Goal: Task Accomplishment & Management: Use online tool/utility

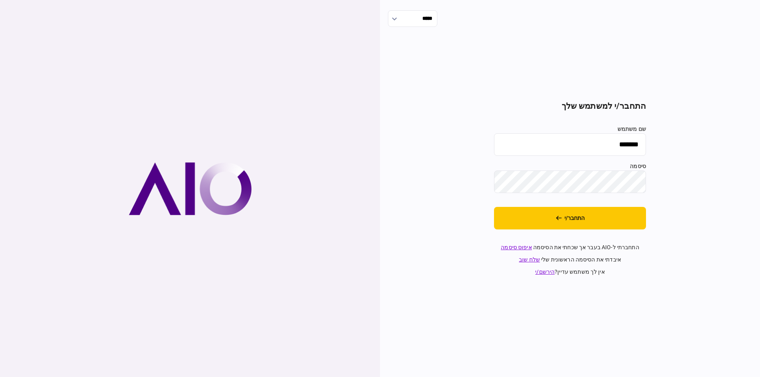
click at [588, 150] on input "*******" at bounding box center [570, 144] width 152 height 23
click at [614, 154] on input "שם משתמש" at bounding box center [570, 144] width 152 height 23
type input "*********"
click at [601, 218] on button "התחבר/י" at bounding box center [570, 218] width 152 height 23
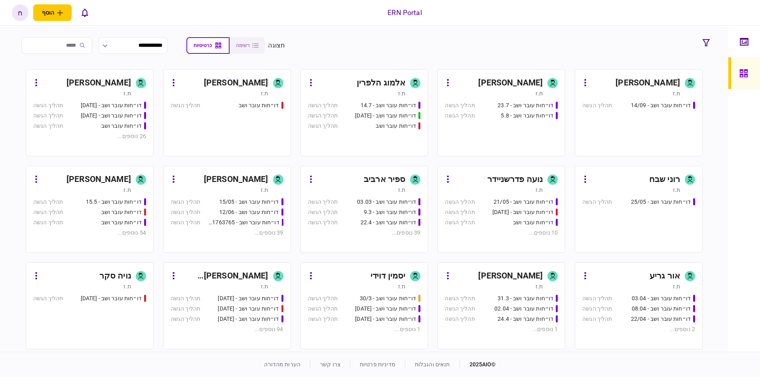
click at [615, 86] on div "[PERSON_NAME]" at bounding box center [635, 83] width 89 height 13
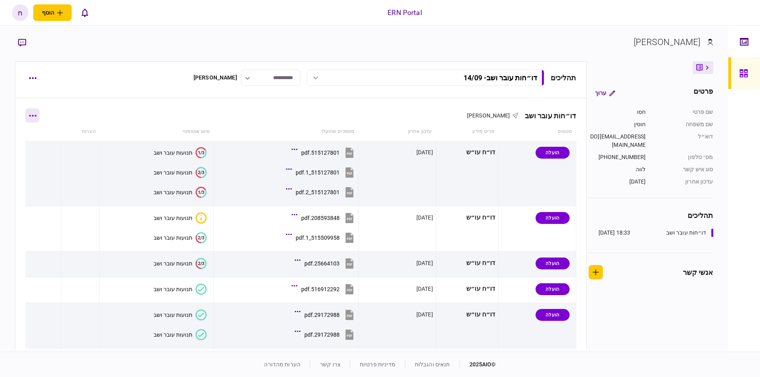
click at [36, 120] on button "button" at bounding box center [32, 115] width 14 height 14
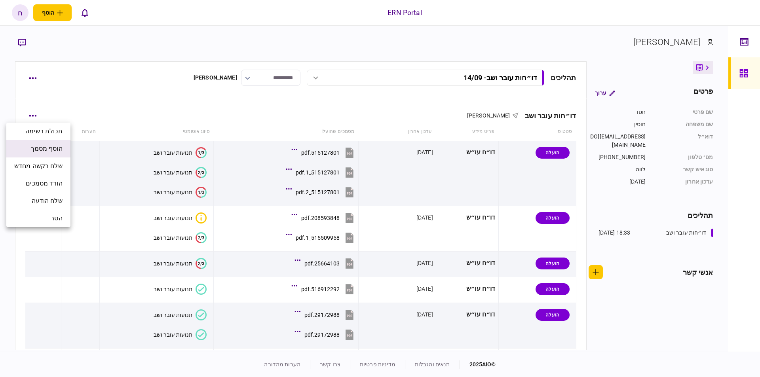
click at [61, 153] on span "הוסף מסמך" at bounding box center [47, 149] width 32 height 10
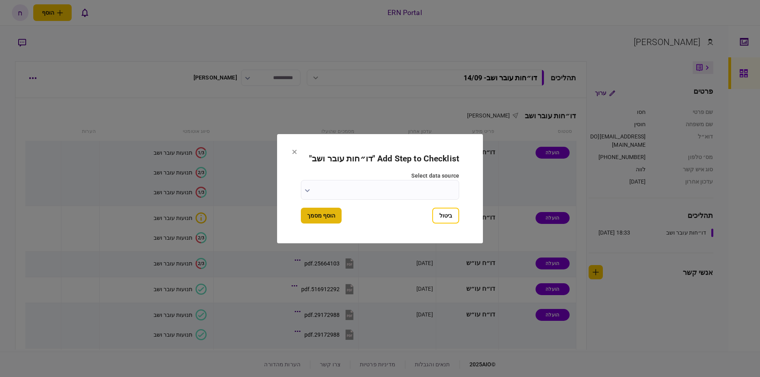
click at [329, 213] on button "הוסף מסמך" at bounding box center [321, 216] width 41 height 16
click at [351, 187] on input "select data source" at bounding box center [380, 190] width 158 height 20
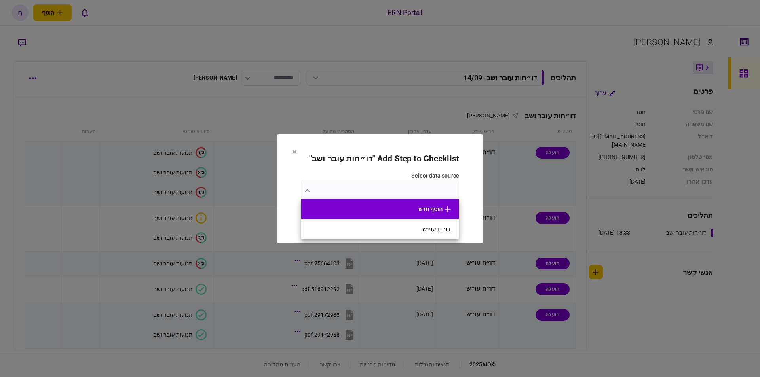
click at [410, 209] on button "הוסף חדש" at bounding box center [380, 209] width 142 height 6
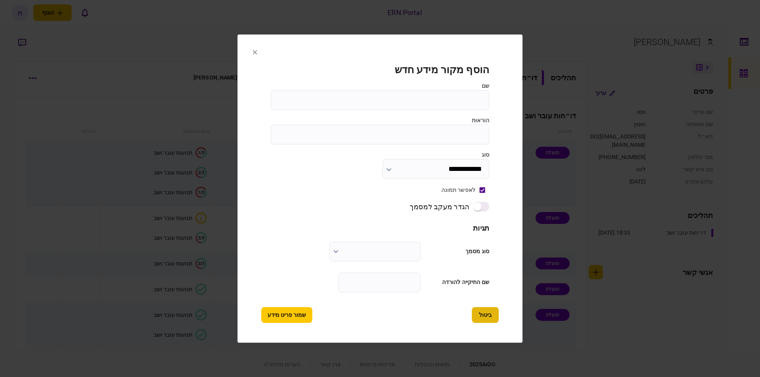
click at [488, 308] on button "ביטול" at bounding box center [485, 315] width 27 height 16
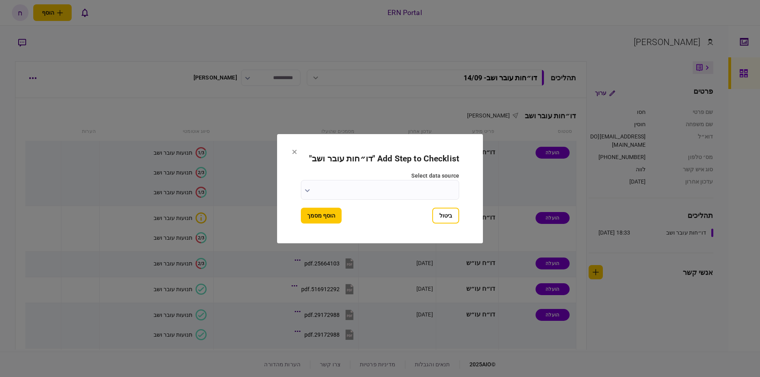
click at [430, 194] on input "select data source" at bounding box center [380, 190] width 158 height 20
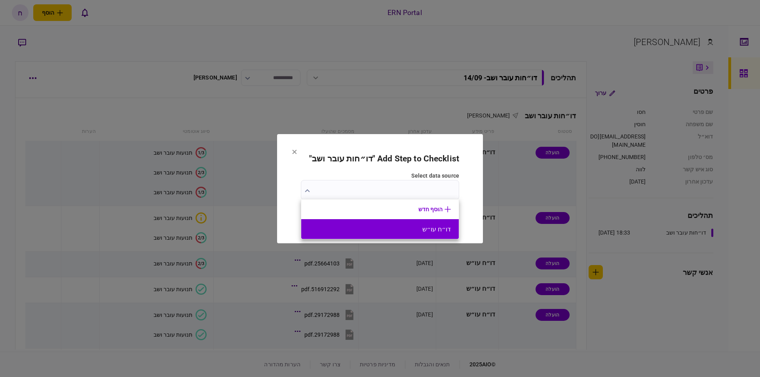
click at [409, 231] on button "דו״ח עו״ש" at bounding box center [380, 230] width 142 height 8
type input "*********"
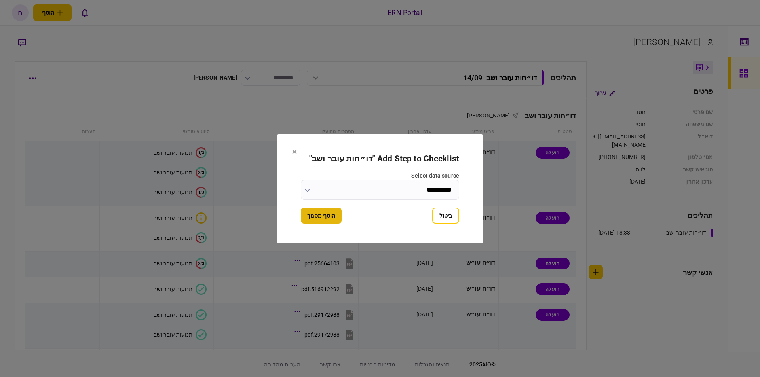
click at [321, 215] on button "הוסף מסמך" at bounding box center [321, 216] width 41 height 16
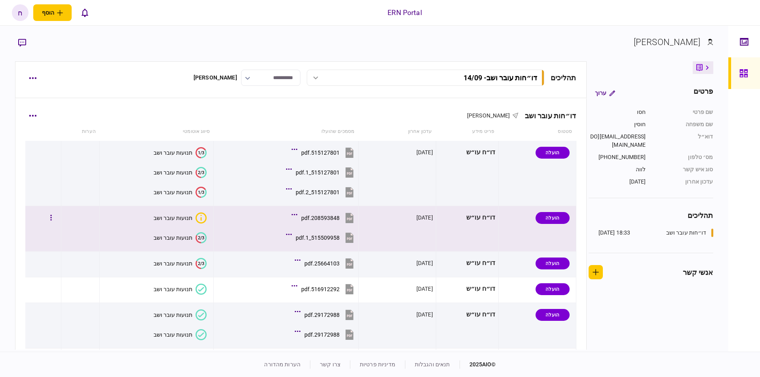
scroll to position [99, 0]
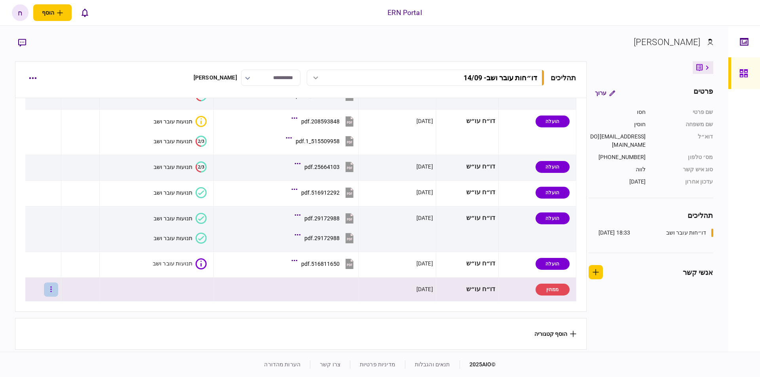
click at [55, 291] on button "button" at bounding box center [51, 290] width 14 height 14
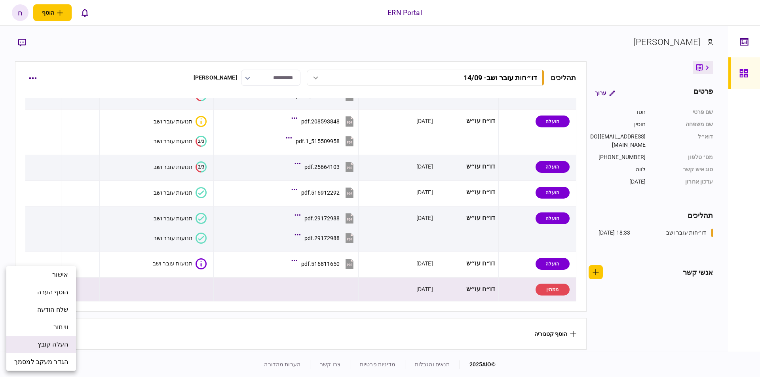
click at [50, 345] on span "העלה קובץ" at bounding box center [53, 345] width 30 height 10
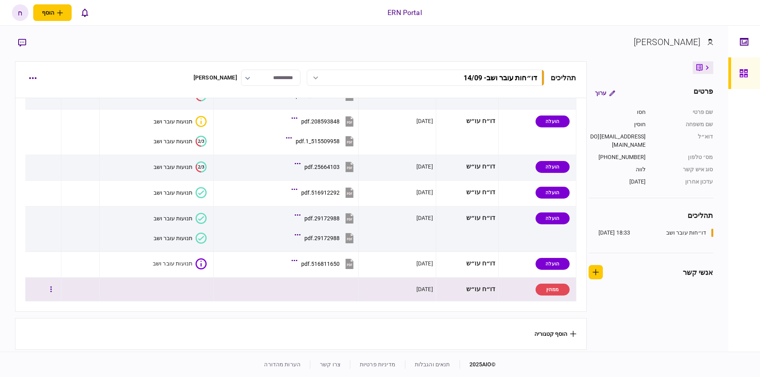
click at [49, 289] on div at bounding box center [43, 290] width 30 height 18
click at [52, 286] on icon "button" at bounding box center [51, 290] width 2 height 8
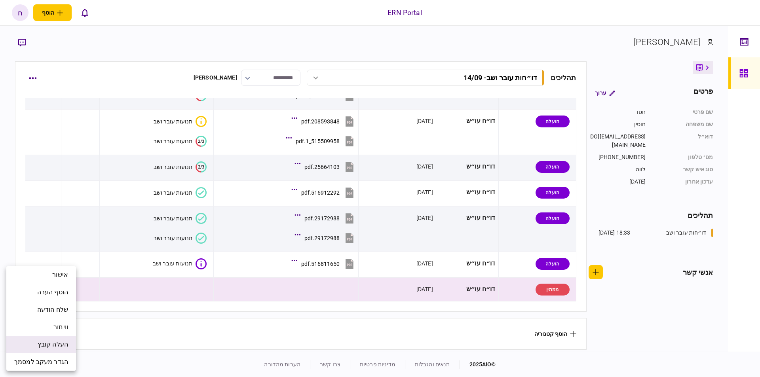
click at [65, 347] on span "העלה קובץ" at bounding box center [53, 345] width 30 height 10
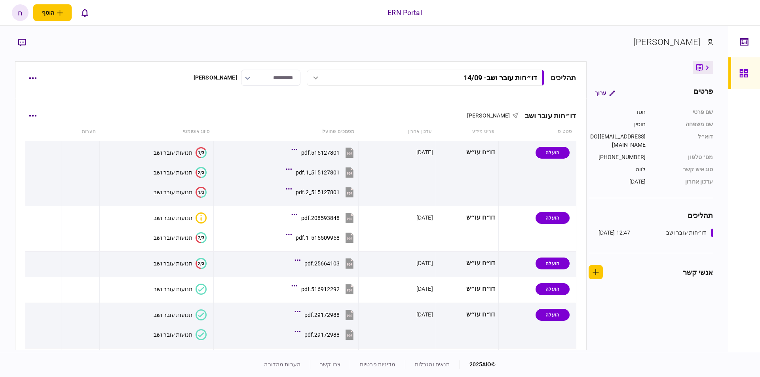
scroll to position [90, 0]
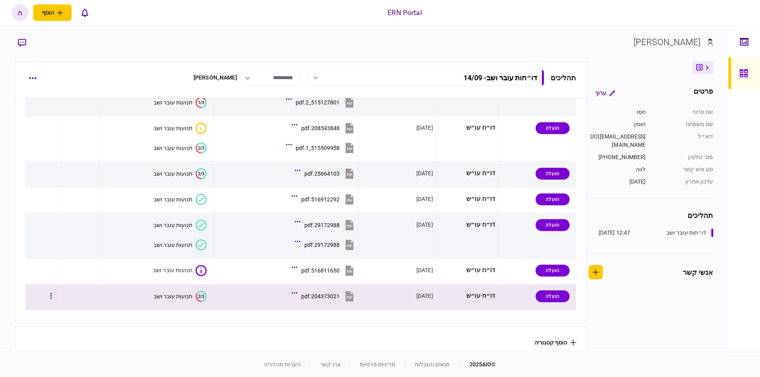
click at [156, 295] on div "תנועות עובר ושב" at bounding box center [173, 296] width 39 height 6
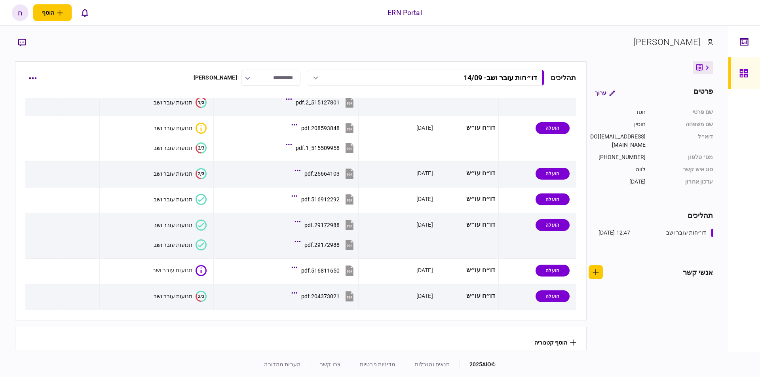
click at [162, 295] on section "**********" at bounding box center [364, 189] width 728 height 326
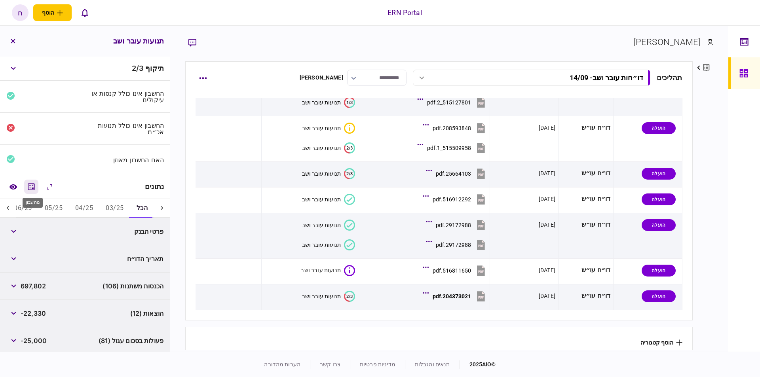
click at [35, 183] on icon "מחשבון" at bounding box center [31, 186] width 7 height 7
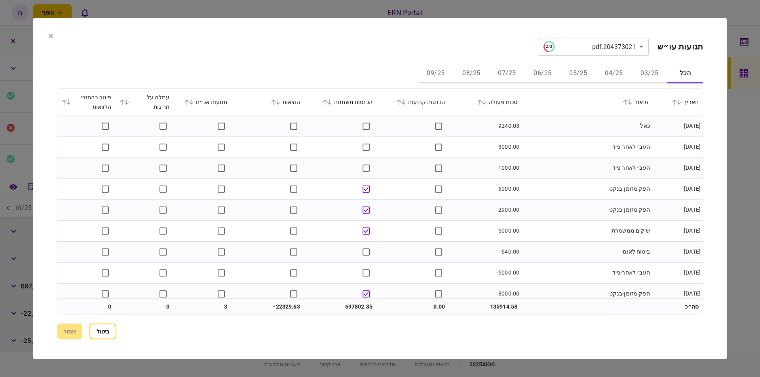
click at [578, 73] on button "05/25" at bounding box center [579, 73] width 36 height 19
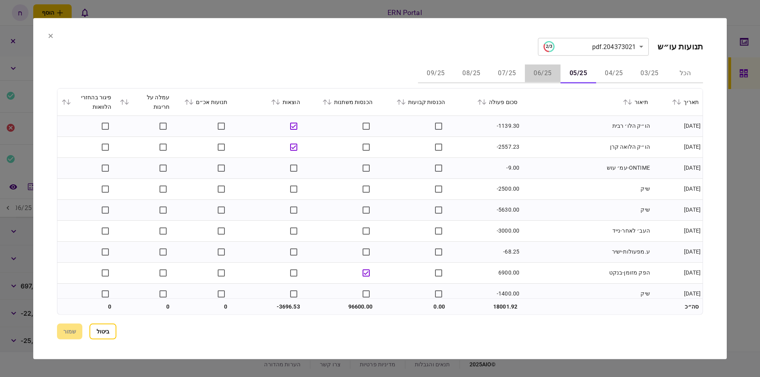
click at [552, 74] on button "06/25" at bounding box center [543, 73] width 36 height 19
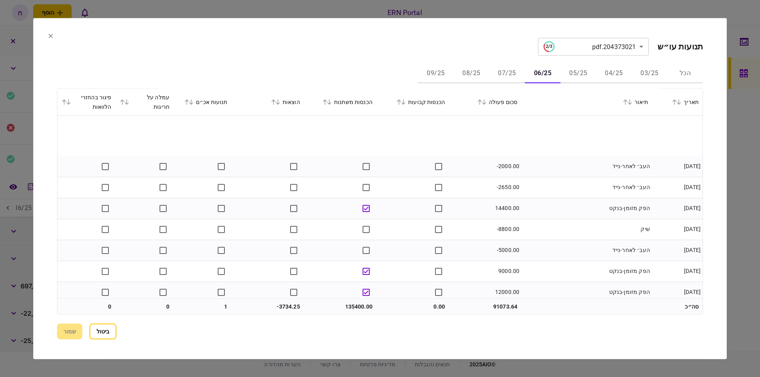
scroll to position [762, 0]
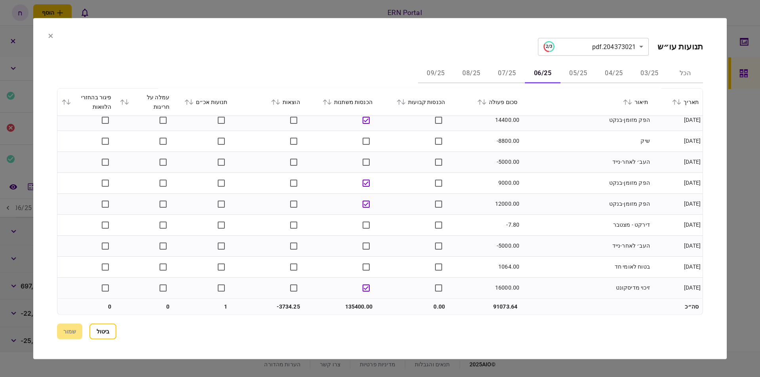
click at [516, 72] on button "07/25" at bounding box center [507, 73] width 36 height 19
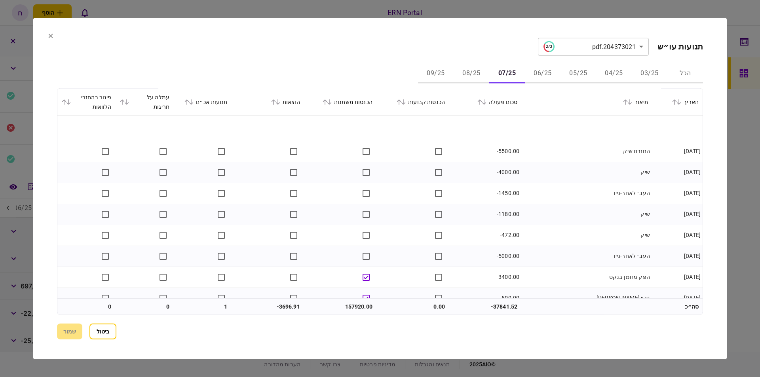
scroll to position [628, 0]
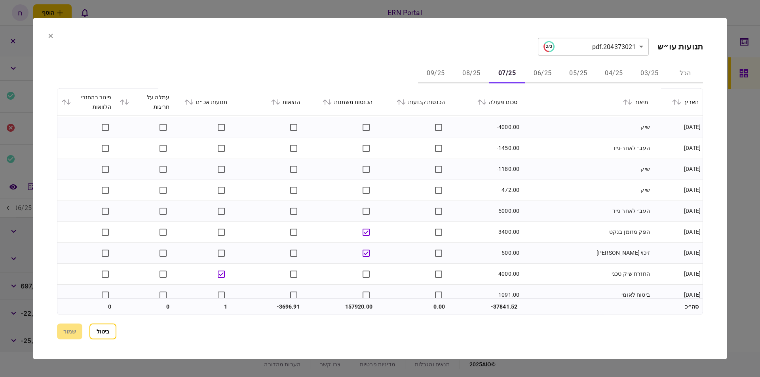
click at [474, 67] on button "08/25" at bounding box center [472, 73] width 36 height 19
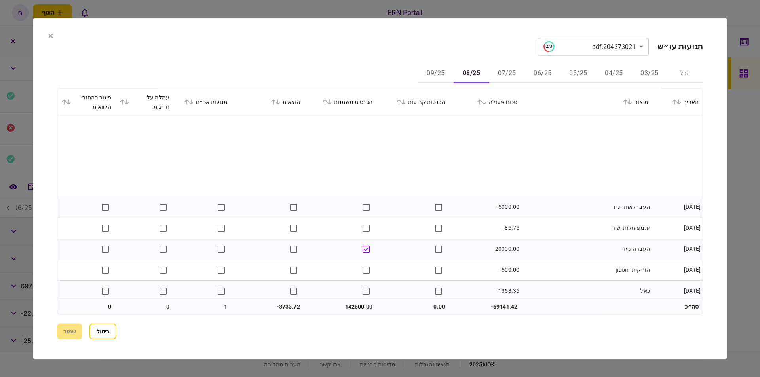
scroll to position [179, 0]
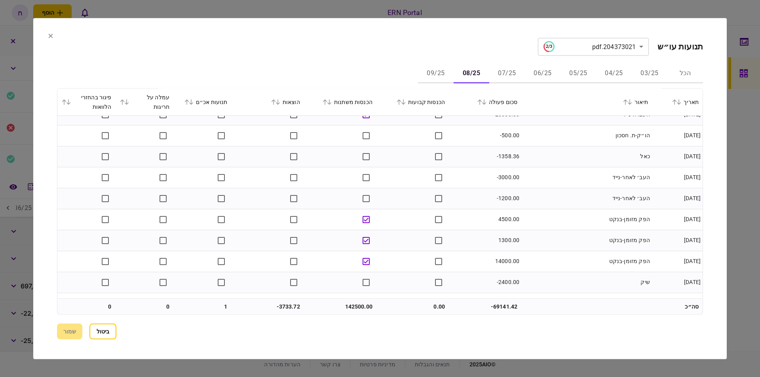
click at [440, 79] on button "09/25" at bounding box center [436, 73] width 36 height 19
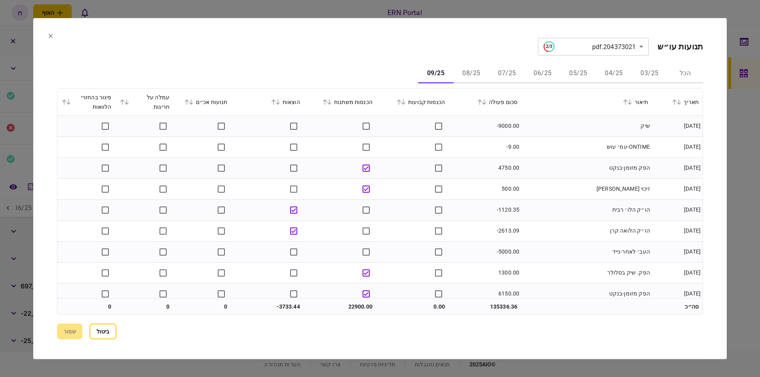
click at [99, 327] on button "ביטול" at bounding box center [102, 332] width 27 height 16
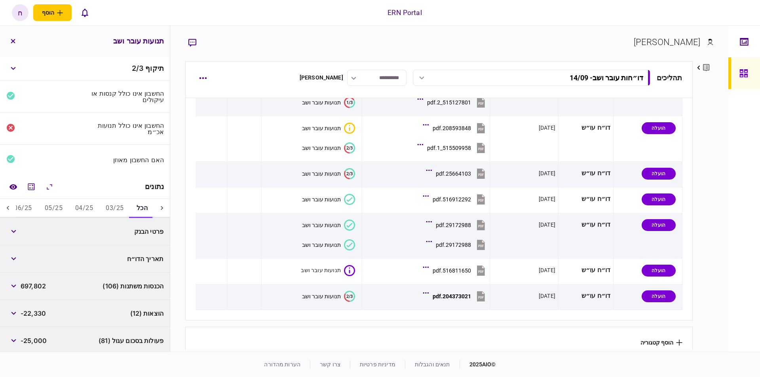
click at [27, 206] on button "06/25" at bounding box center [23, 208] width 30 height 19
click at [16, 207] on div at bounding box center [8, 208] width 16 height 19
click at [12, 207] on icon at bounding box center [8, 208] width 8 height 8
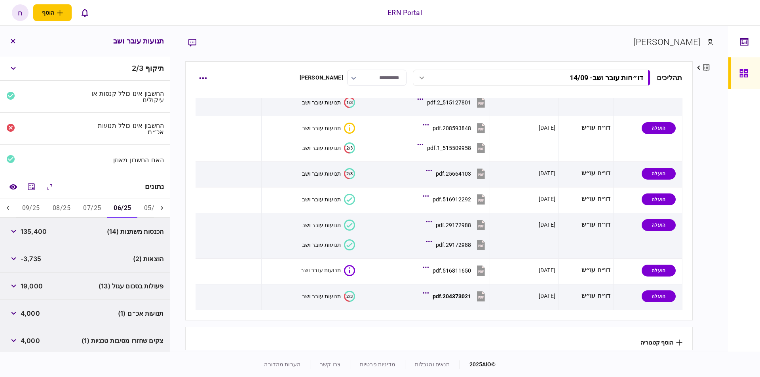
click at [44, 233] on span "135,400" at bounding box center [34, 232] width 26 height 10
copy span "135,400"
click at [100, 202] on button "07/25" at bounding box center [92, 208] width 30 height 19
click at [37, 230] on span "157,920" at bounding box center [33, 232] width 24 height 10
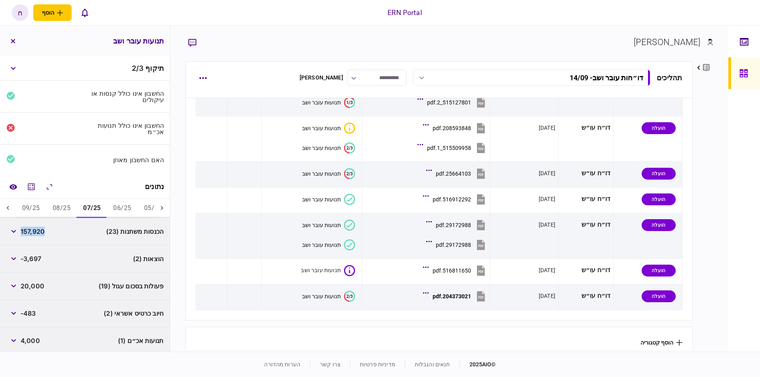
click at [37, 230] on span "157,920" at bounding box center [33, 232] width 24 height 10
copy span "157,920"
click at [65, 205] on button "08/25" at bounding box center [61, 208] width 30 height 19
click at [32, 227] on span "142,500" at bounding box center [34, 232] width 26 height 10
click at [31, 227] on span "142,500" at bounding box center [34, 232] width 26 height 10
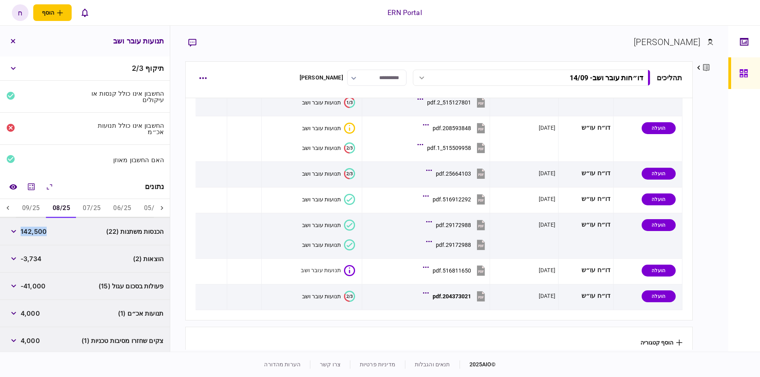
copy span "142,500"
click at [36, 204] on button "09/25" at bounding box center [31, 208] width 30 height 19
click at [36, 227] on span "22,900" at bounding box center [32, 232] width 23 height 10
copy span "22,900"
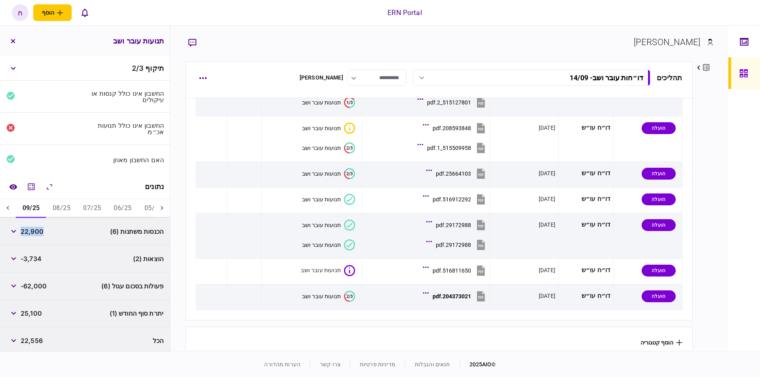
click at [29, 259] on span "-3,734" at bounding box center [31, 259] width 21 height 10
click at [18, 254] on button "button" at bounding box center [13, 259] width 14 height 14
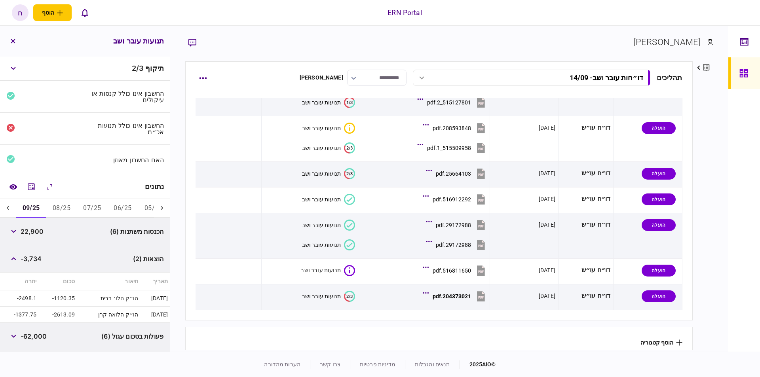
click at [39, 259] on span "-3,734" at bounding box center [31, 259] width 21 height 10
copy span "3,734"
click at [57, 203] on button "08/25" at bounding box center [61, 208] width 30 height 19
click at [37, 256] on span "-3,734" at bounding box center [31, 259] width 21 height 10
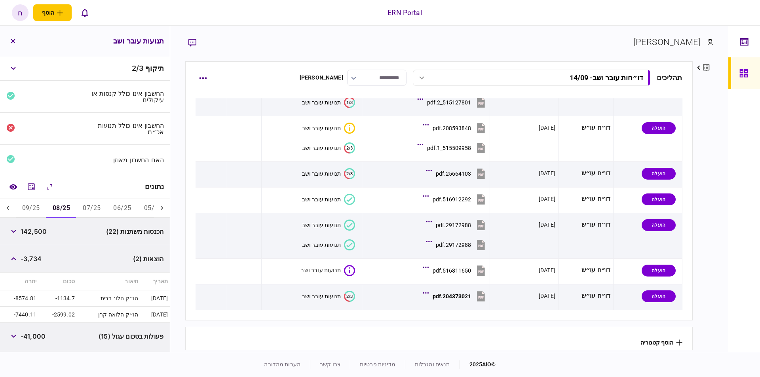
click at [37, 256] on span "-3,734" at bounding box center [31, 259] width 21 height 10
click at [89, 207] on button "07/25" at bounding box center [91, 208] width 30 height 19
click at [33, 259] on span "-3,697" at bounding box center [31, 259] width 21 height 10
copy span "3,697"
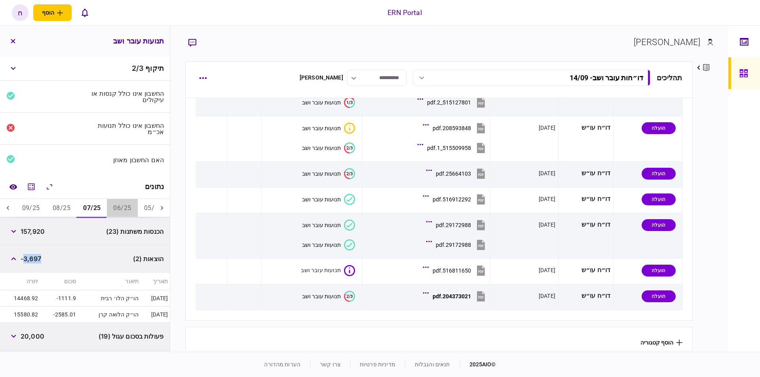
click at [128, 205] on button "06/25" at bounding box center [122, 208] width 30 height 19
click at [30, 254] on span "-3,735" at bounding box center [31, 259] width 21 height 10
copy span "3,735"
click at [16, 255] on button "button" at bounding box center [13, 259] width 14 height 14
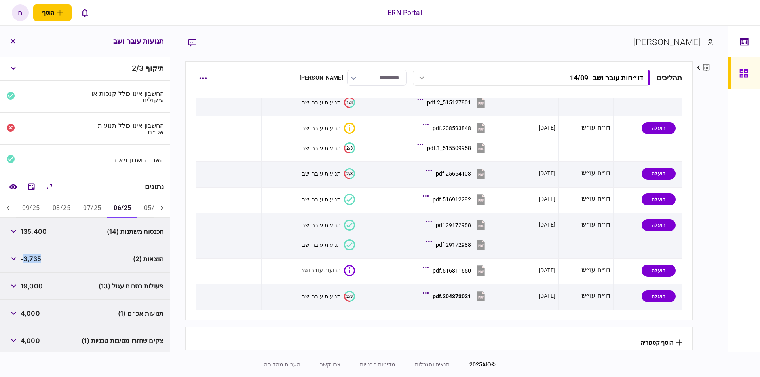
scroll to position [83, 0]
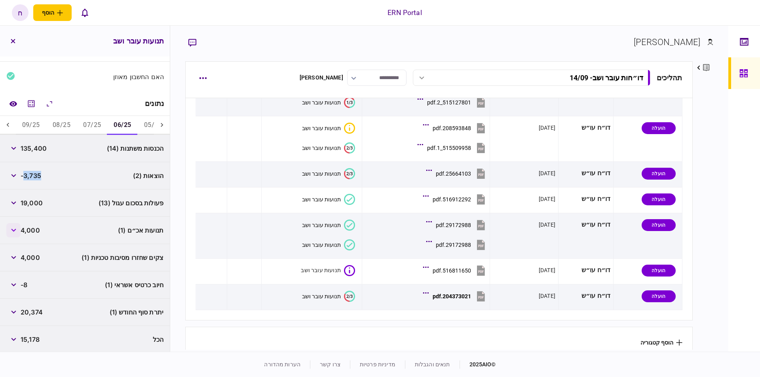
click at [19, 226] on button "button" at bounding box center [13, 230] width 14 height 14
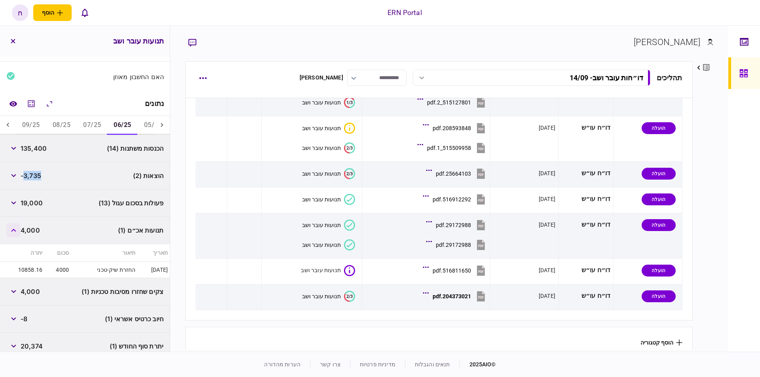
click at [19, 226] on button "button" at bounding box center [13, 230] width 14 height 14
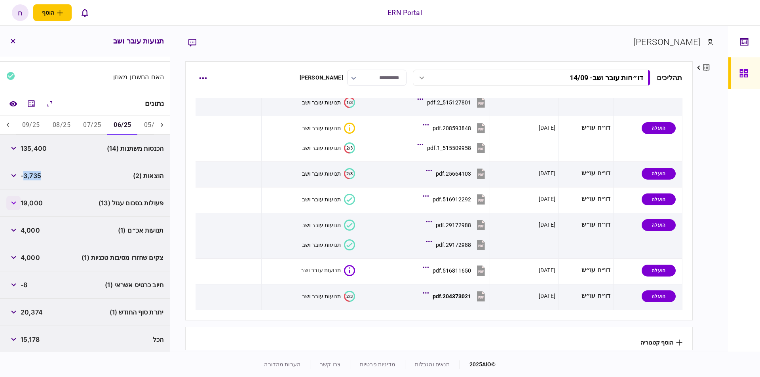
click at [19, 198] on button "button" at bounding box center [13, 203] width 14 height 14
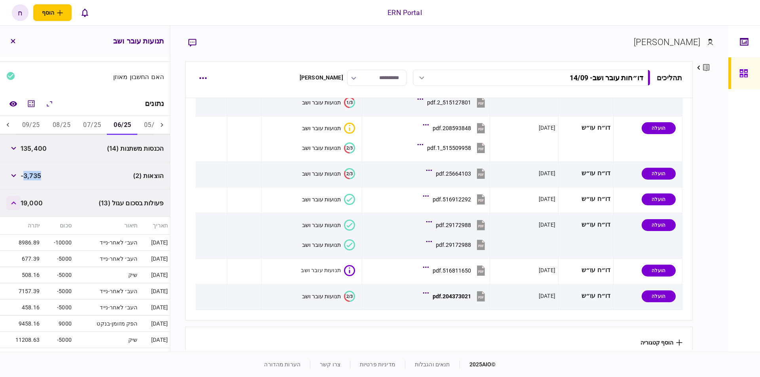
click at [18, 198] on button "button" at bounding box center [13, 203] width 14 height 14
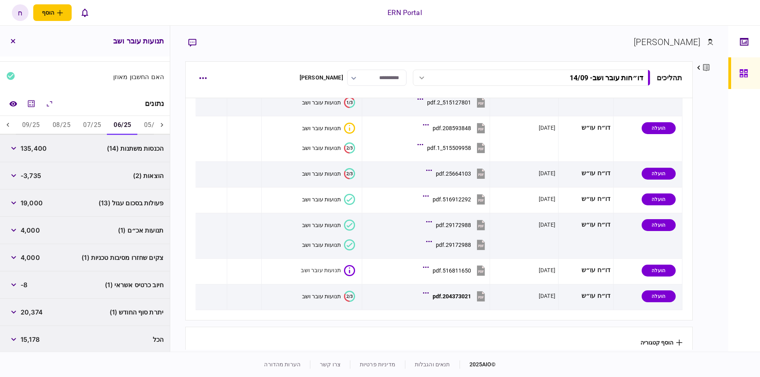
click at [29, 308] on span "20,374" at bounding box center [32, 313] width 22 height 10
copy span "20,374"
click at [92, 122] on button "07/25" at bounding box center [92, 125] width 30 height 19
click at [35, 313] on span "14,067" at bounding box center [31, 313] width 21 height 10
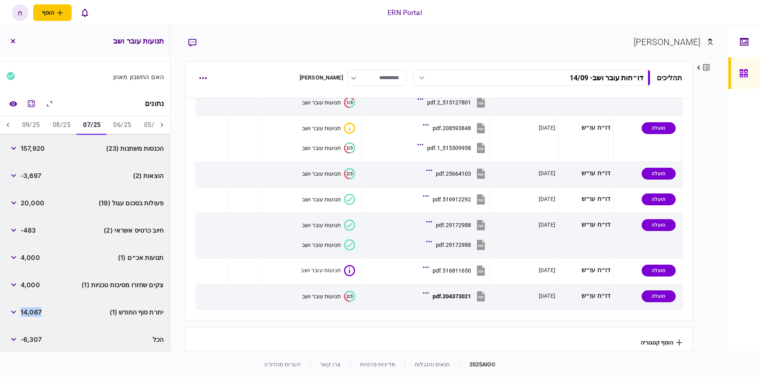
click at [35, 313] on span "14,067" at bounding box center [31, 313] width 21 height 10
copy span "14,067"
click at [63, 129] on button "08/25" at bounding box center [61, 125] width 30 height 19
click at [32, 312] on span "2,544" at bounding box center [30, 313] width 19 height 10
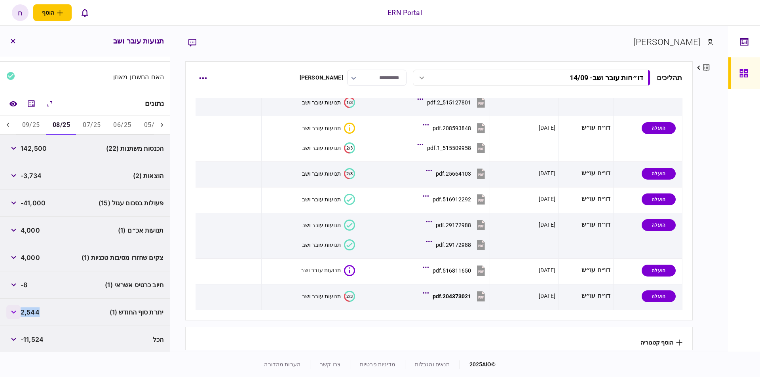
copy span "2,544"
click at [29, 120] on button "09/25" at bounding box center [31, 125] width 30 height 19
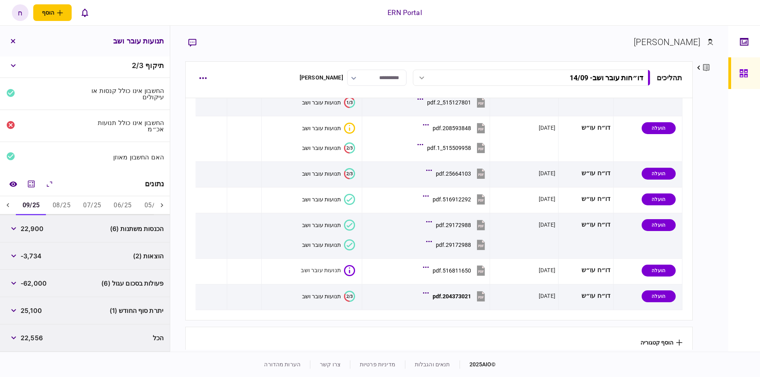
scroll to position [1, 0]
click at [32, 313] on span "25,100" at bounding box center [31, 313] width 21 height 10
click at [38, 211] on button "09/25" at bounding box center [31, 207] width 30 height 19
click at [65, 206] on button "08/25" at bounding box center [61, 207] width 30 height 19
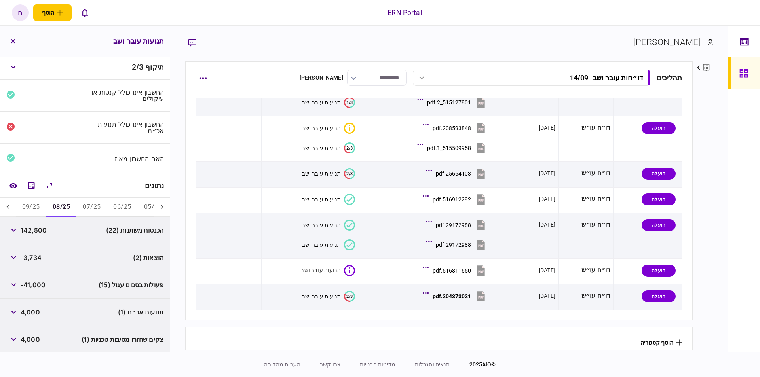
click at [40, 204] on button "09/25" at bounding box center [31, 207] width 30 height 19
click at [36, 183] on icon "מחשבון" at bounding box center [32, 186] width 10 height 10
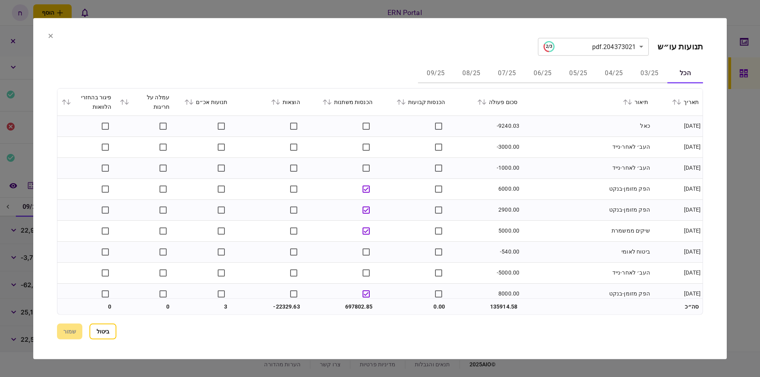
click at [293, 105] on div "הוצאות" at bounding box center [268, 102] width 65 height 10
click at [435, 76] on button "09/25" at bounding box center [436, 73] width 36 height 19
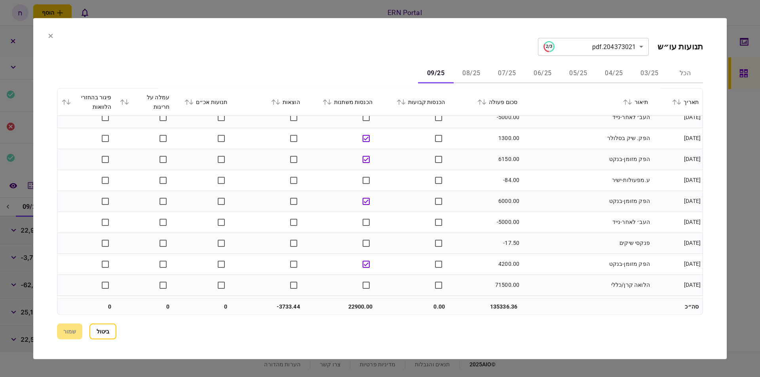
scroll to position [175, 0]
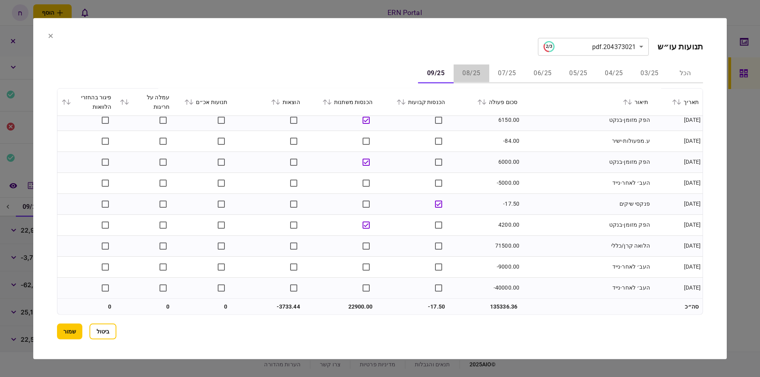
click at [474, 69] on button "08/25" at bounding box center [472, 73] width 36 height 19
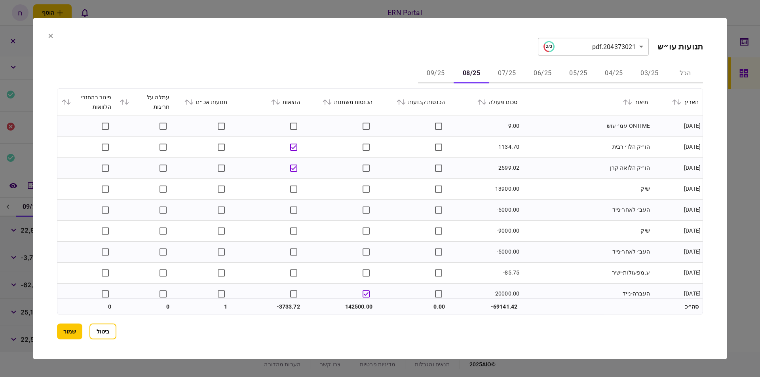
click at [389, 185] on td at bounding box center [413, 189] width 72 height 21
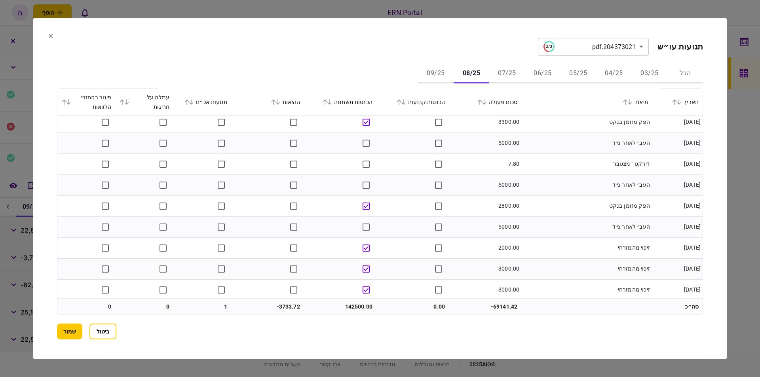
scroll to position [1056, 0]
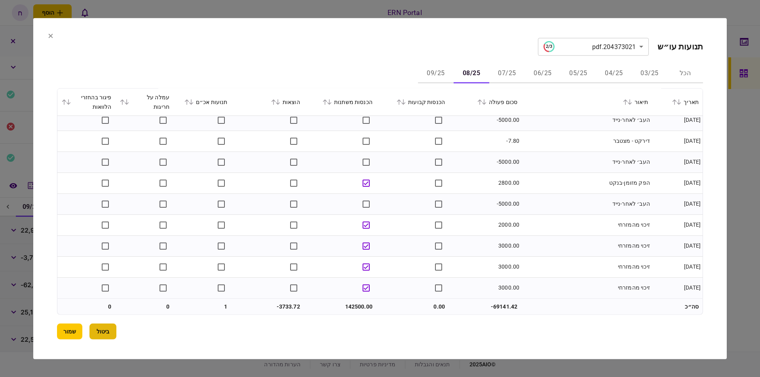
click at [116, 333] on button "ביטול" at bounding box center [102, 332] width 27 height 16
